Goal: Navigation & Orientation: Find specific page/section

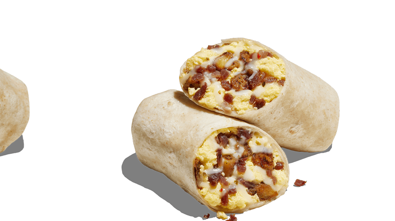
scroll to position [121, 0]
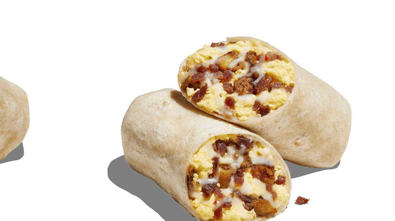
click at [174, 90] on img at bounding box center [159, 100] width 80 height 80
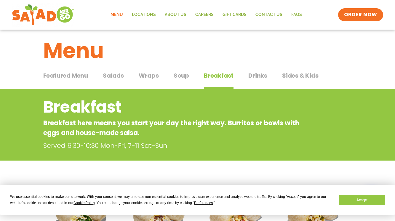
scroll to position [12, 0]
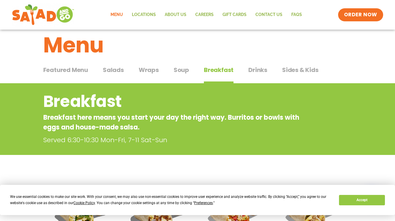
click at [255, 69] on span "Drinks" at bounding box center [258, 70] width 19 height 9
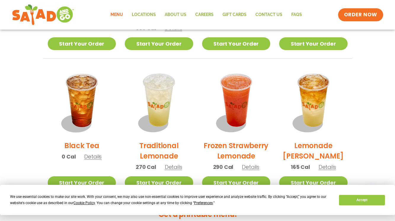
scroll to position [411, 0]
